Goal: Transaction & Acquisition: Purchase product/service

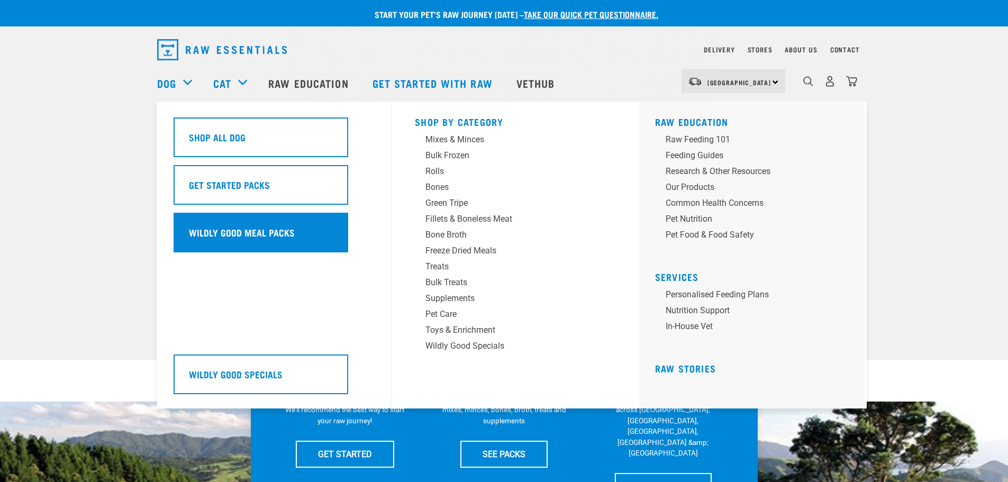
click at [270, 234] on h5 "Wildly Good Meal Packs" at bounding box center [242, 232] width 106 height 14
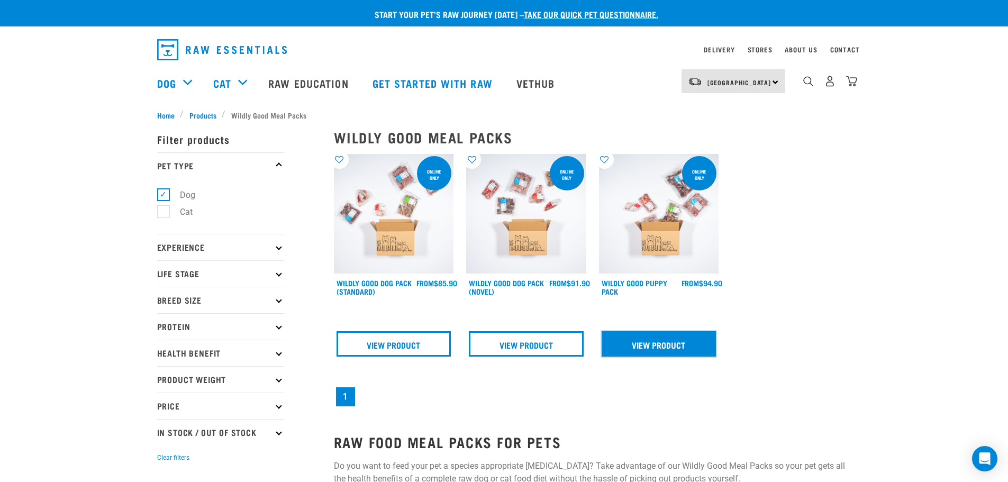
click at [642, 349] on link "View Product" at bounding box center [658, 343] width 115 height 25
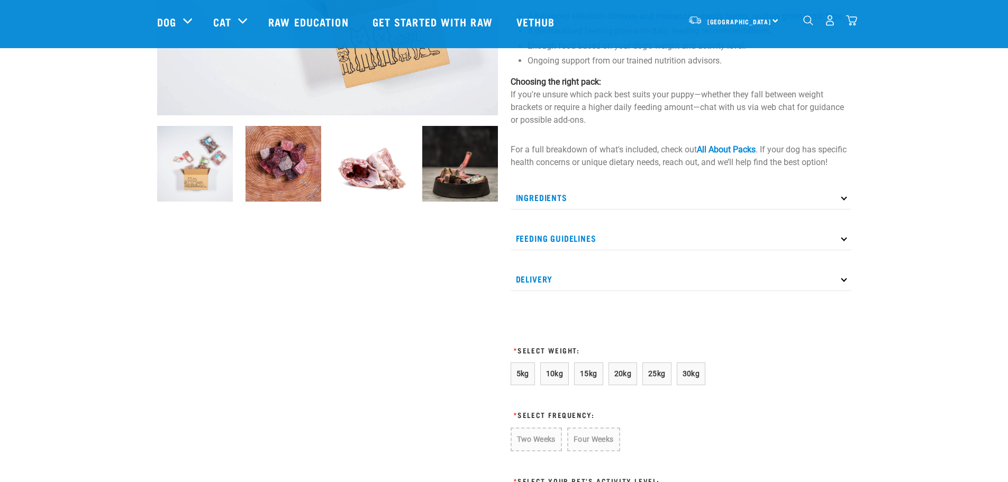
scroll to position [317, 0]
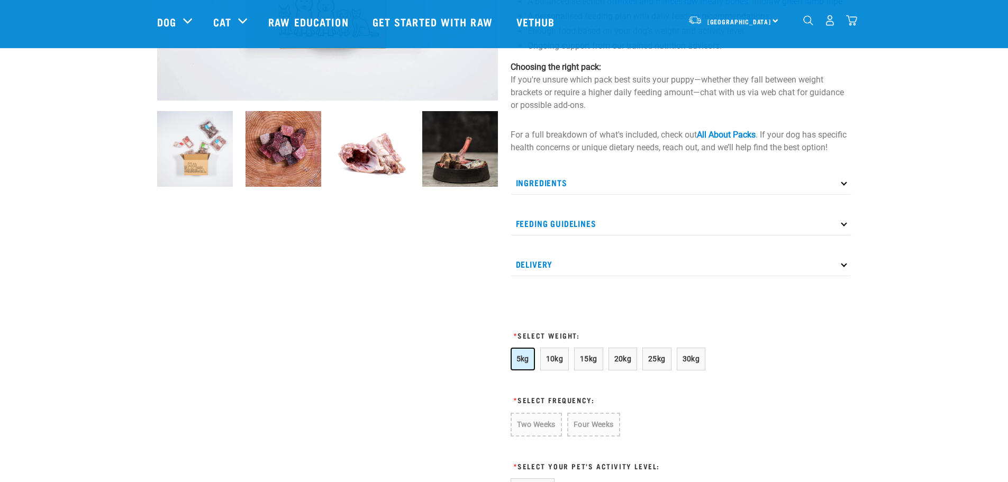
click at [526, 363] on span "5kg" at bounding box center [522, 358] width 13 height 8
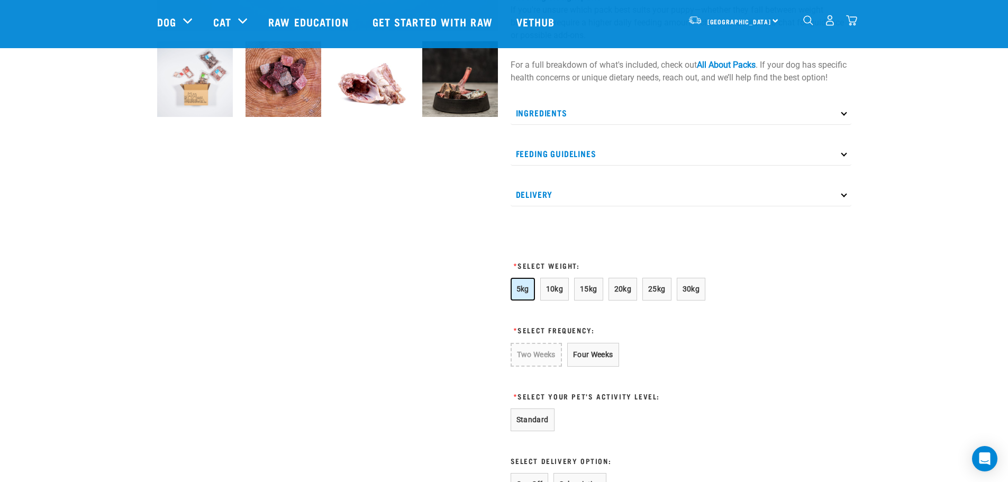
scroll to position [529, 0]
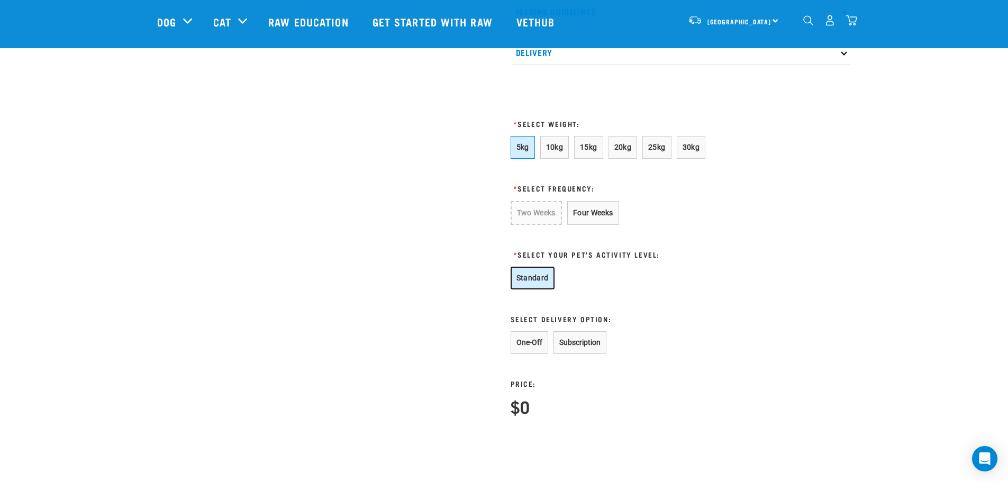
click at [537, 287] on button "Standard" at bounding box center [532, 278] width 44 height 23
click at [531, 354] on button "One-Off" at bounding box center [529, 342] width 38 height 23
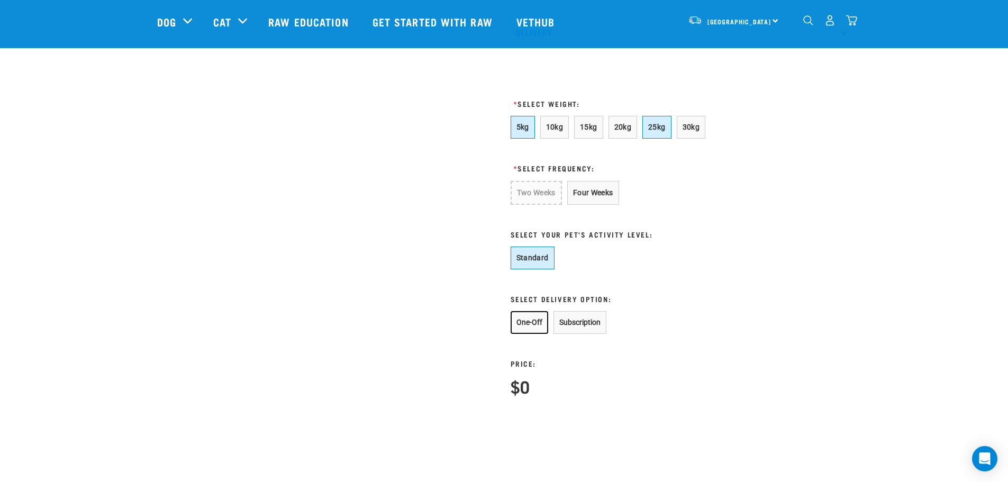
scroll to position [370, 0]
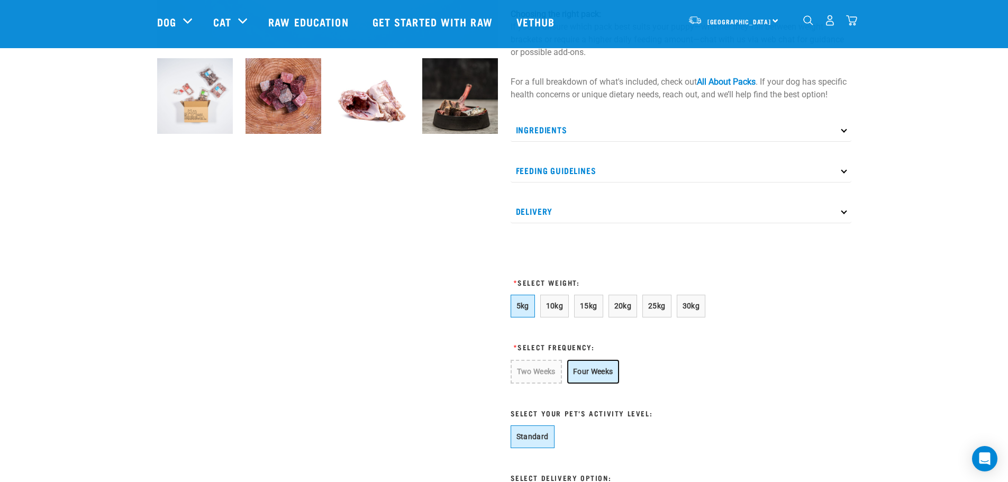
click at [600, 383] on button "Four Weeks" at bounding box center [593, 372] width 52 height 24
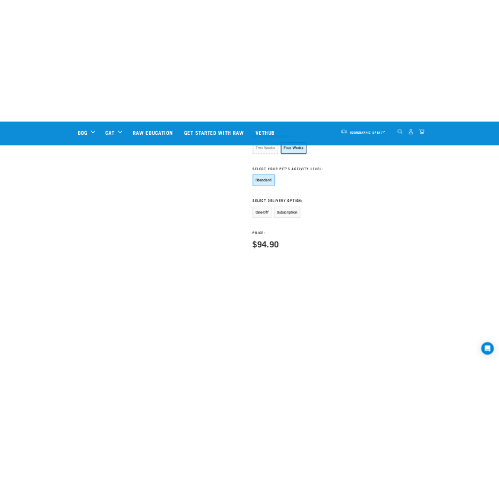
scroll to position [476, 0]
